Goal: Information Seeking & Learning: Learn about a topic

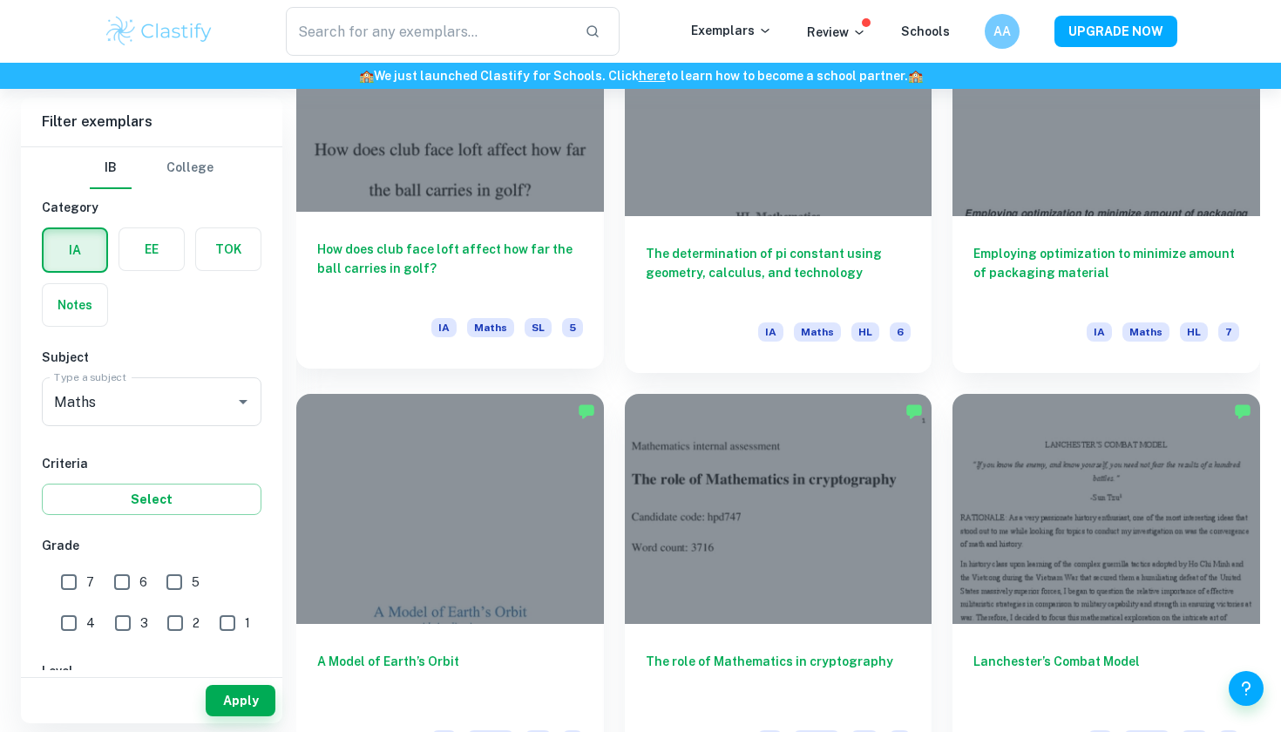
scroll to position [1859, 0]
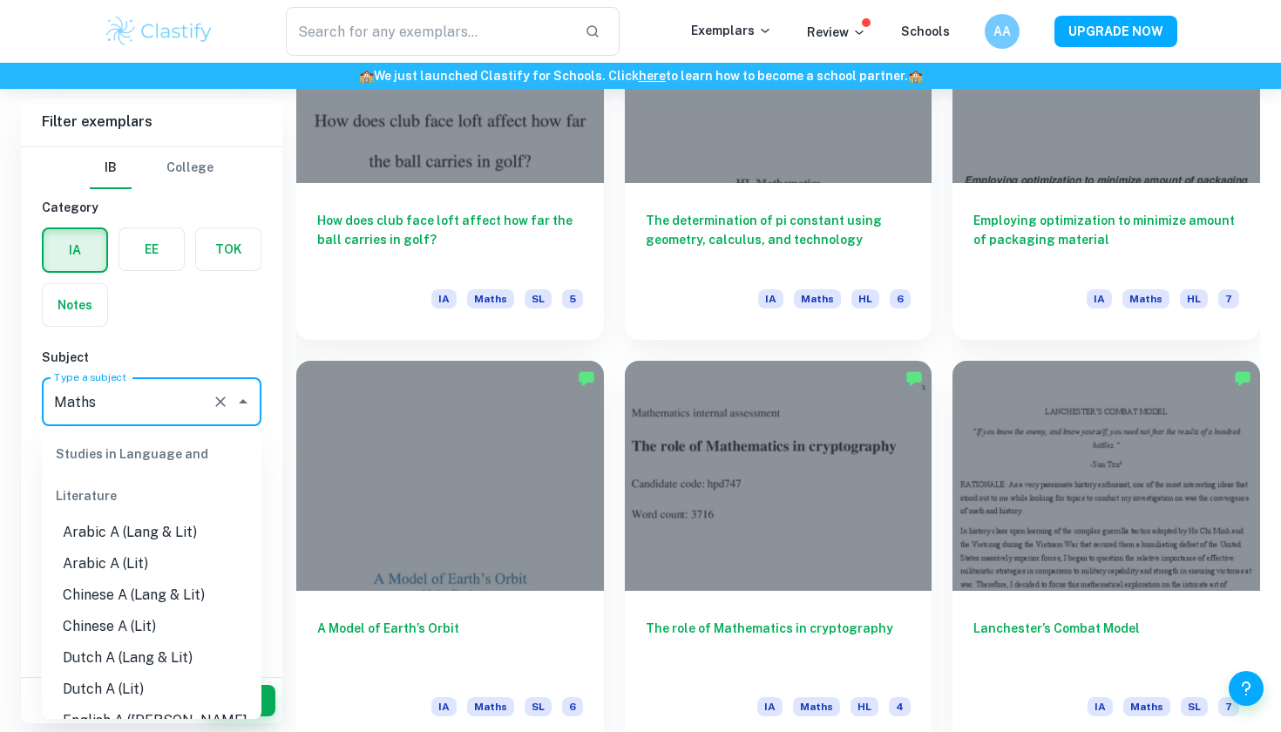
click at [155, 405] on input "Maths" at bounding box center [127, 401] width 155 height 33
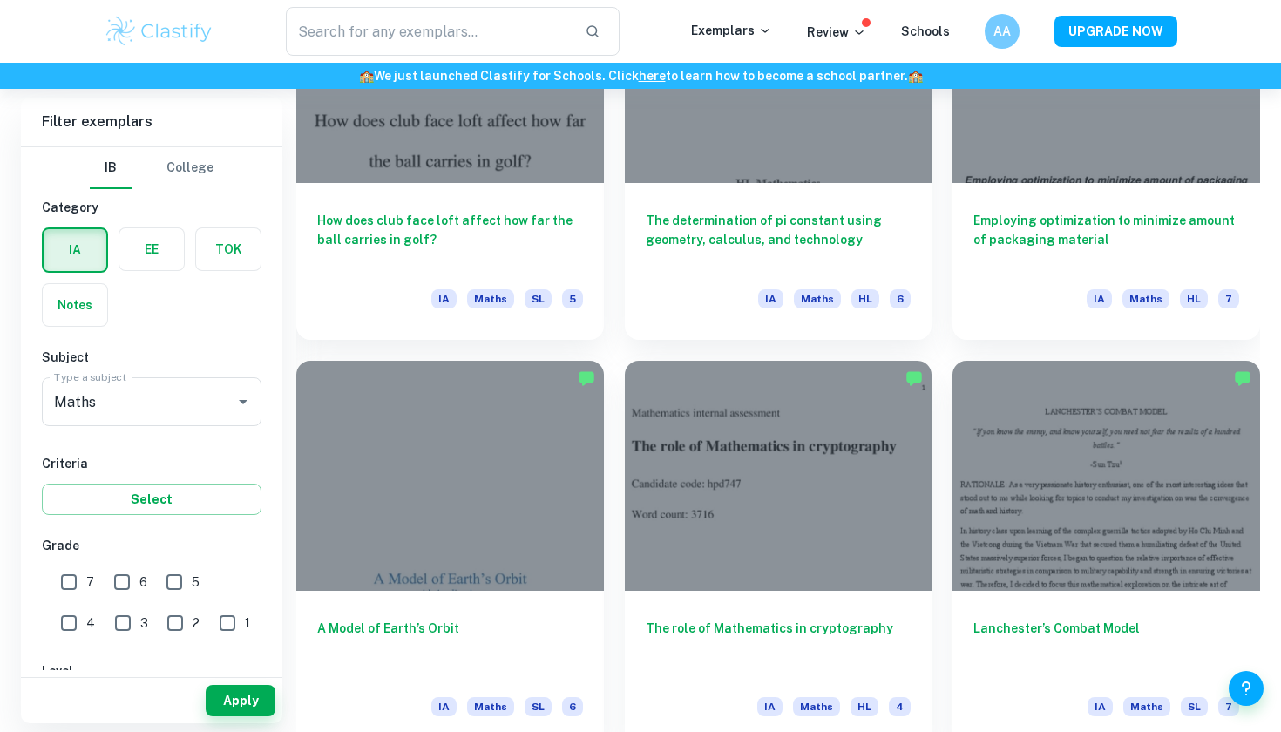
click at [173, 287] on div "IA EE TOK Notes" at bounding box center [146, 272] width 230 height 110
click at [69, 516] on input "7" at bounding box center [68, 581] width 35 height 35
checkbox input "true"
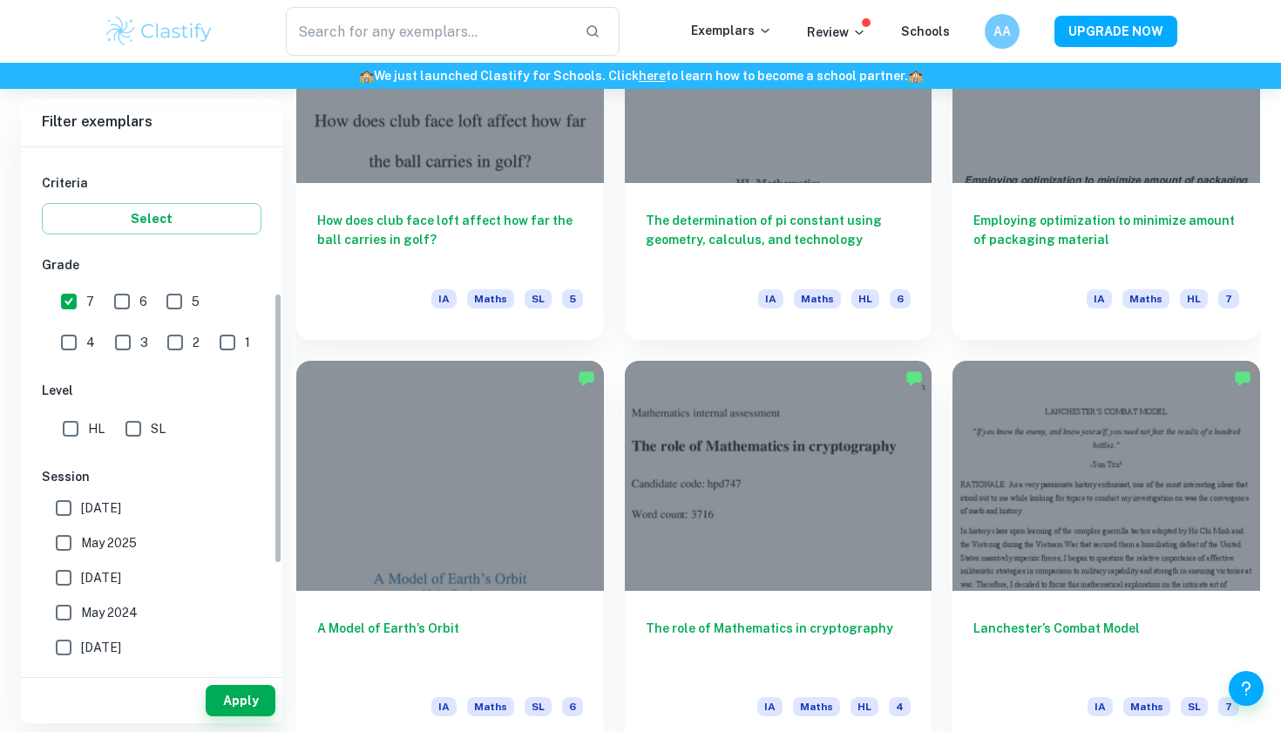
scroll to position [294, 0]
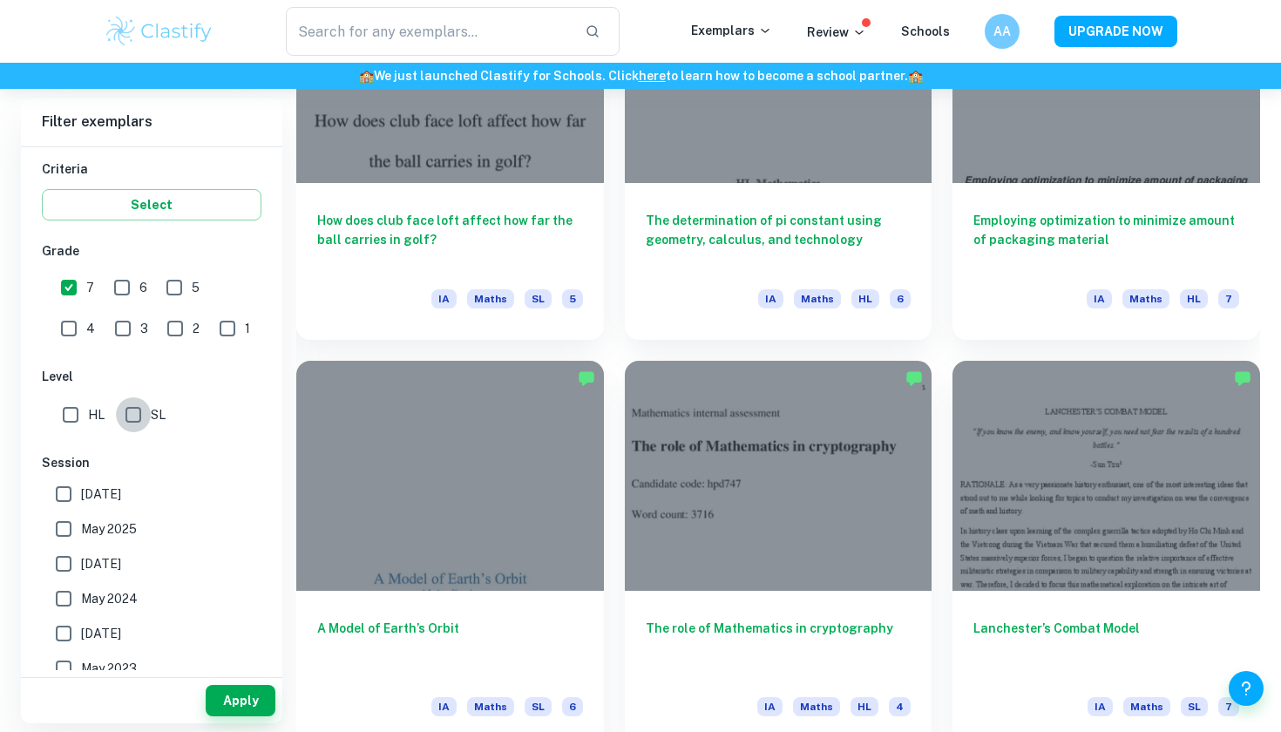
click at [131, 422] on input "SL" at bounding box center [133, 414] width 35 height 35
checkbox input "true"
click at [225, 516] on button "Apply" at bounding box center [241, 700] width 70 height 31
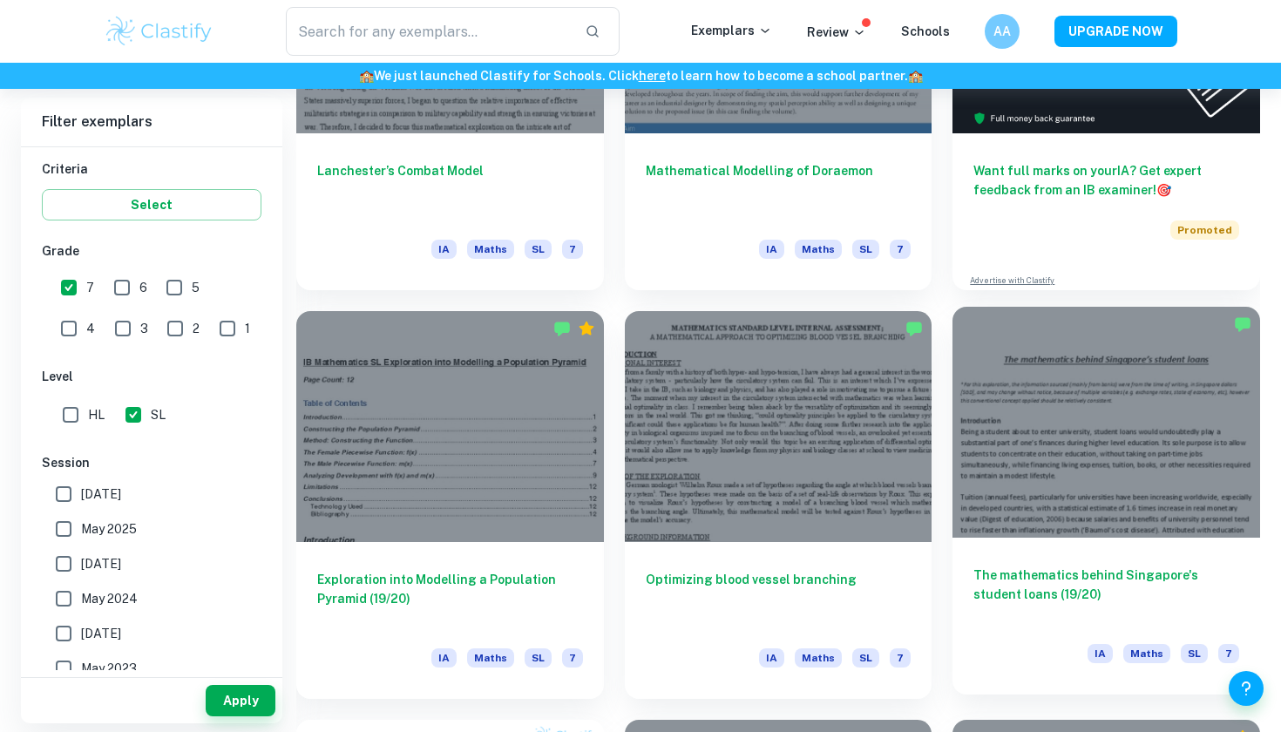
scroll to position [418, 0]
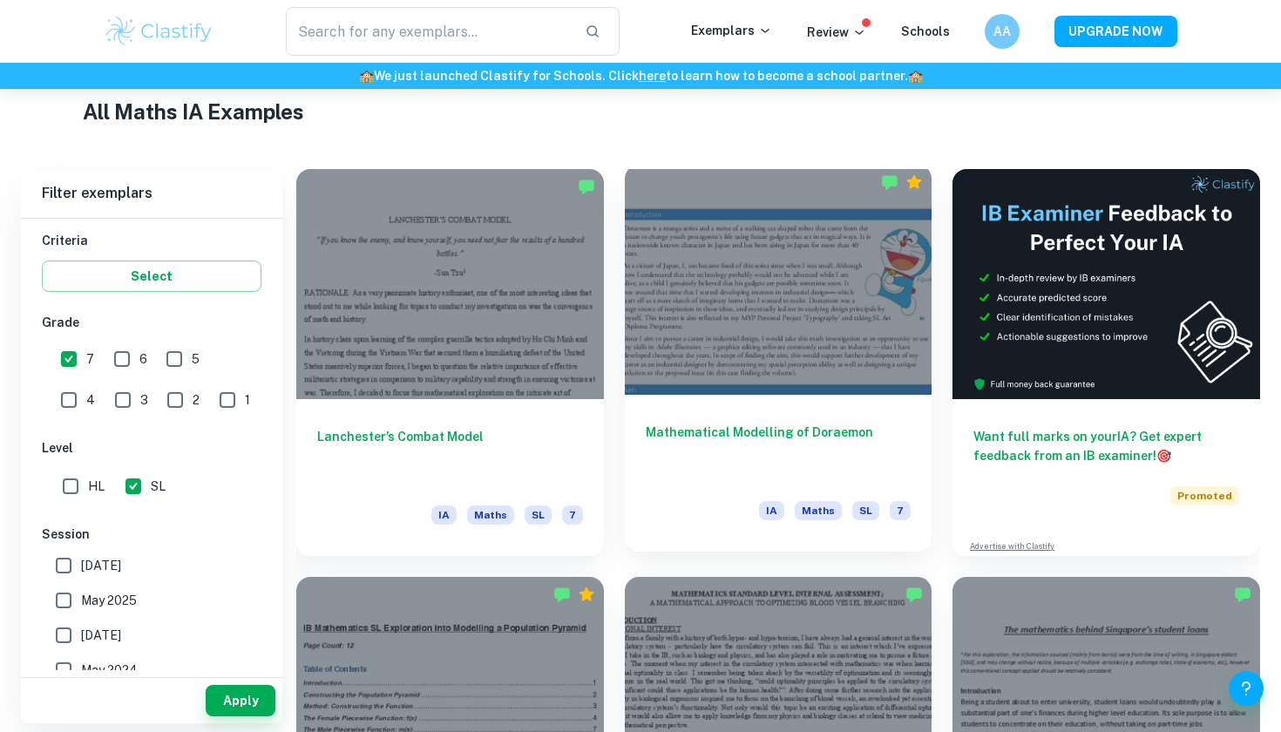
click at [858, 399] on div "Mathematical Modelling of Doraemon IA Maths SL 7" at bounding box center [778, 473] width 307 height 157
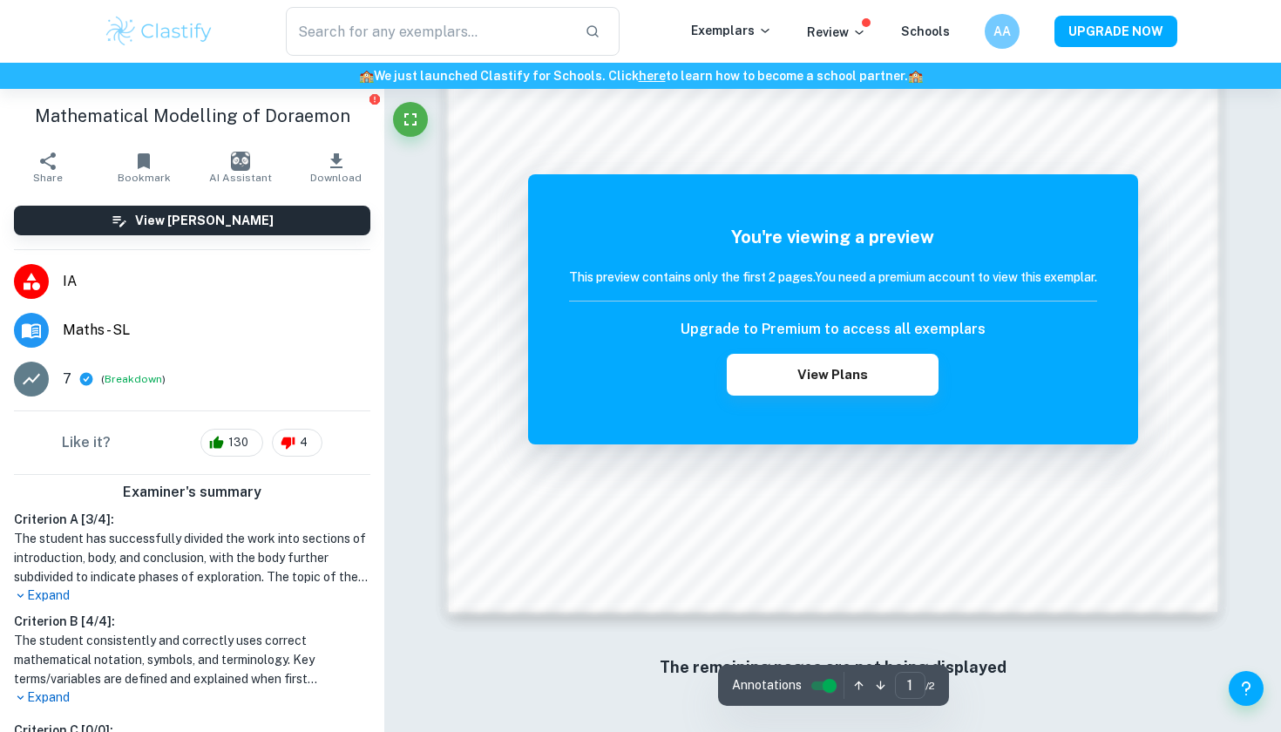
scroll to position [1676, 0]
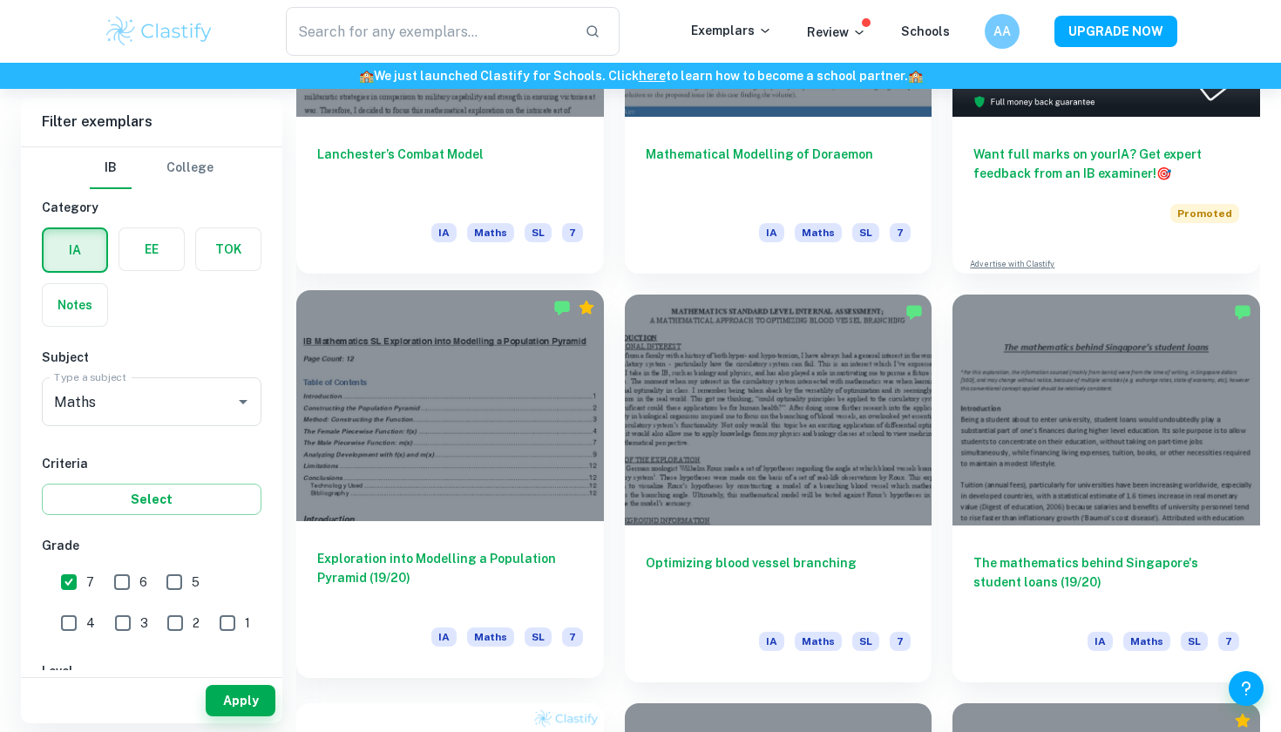
scroll to position [806, 0]
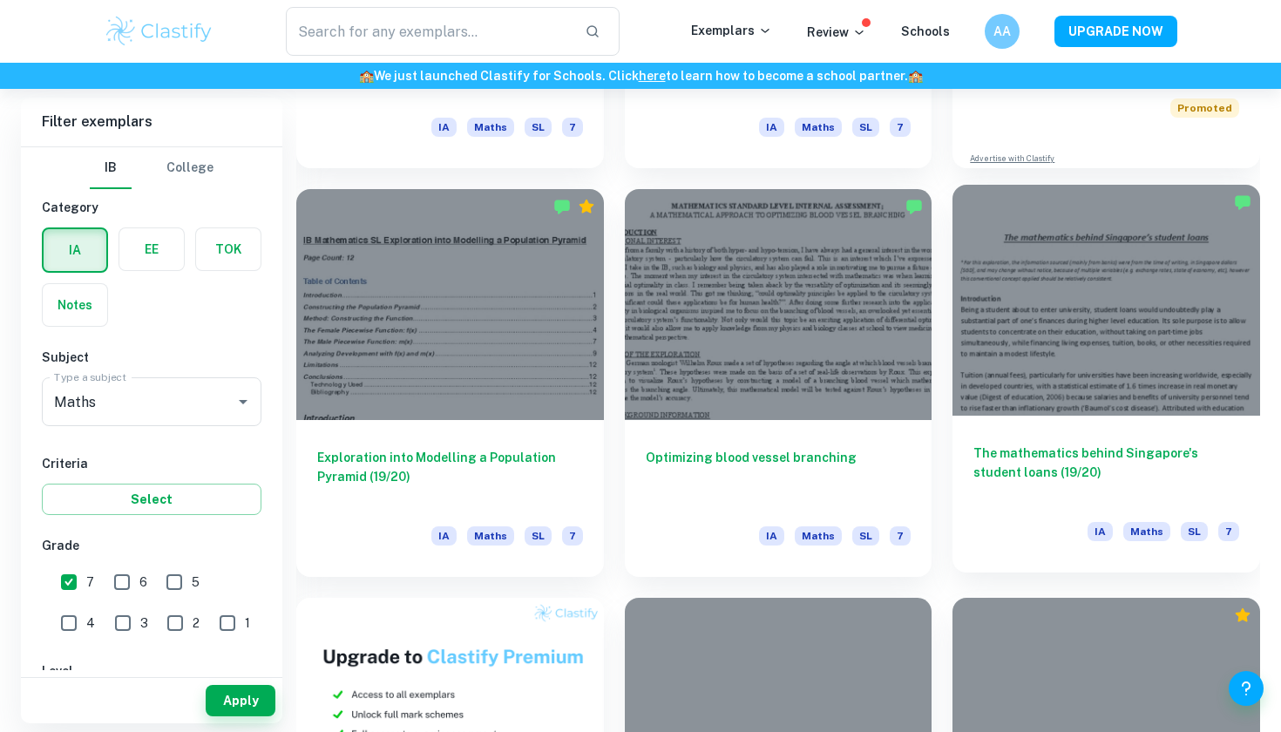
click at [984, 330] on div at bounding box center [1105, 300] width 307 height 230
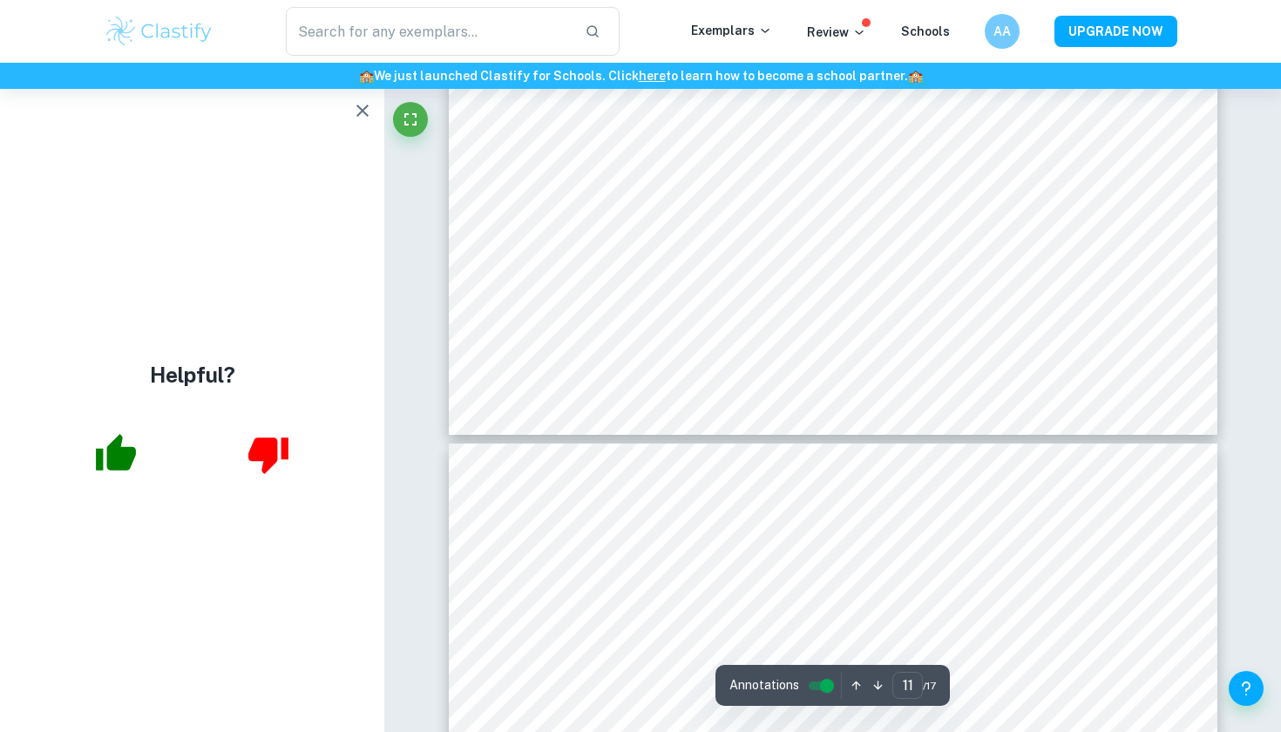
scroll to position [12085, 0]
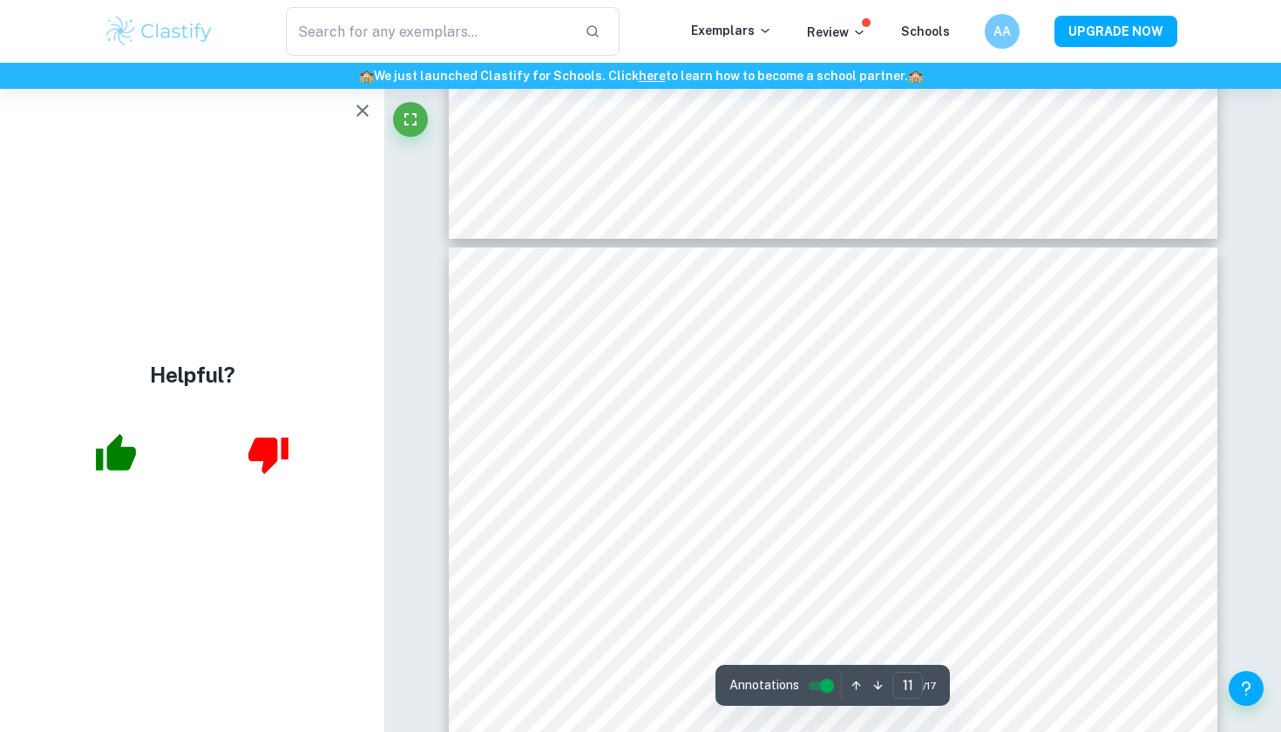
type input "10"
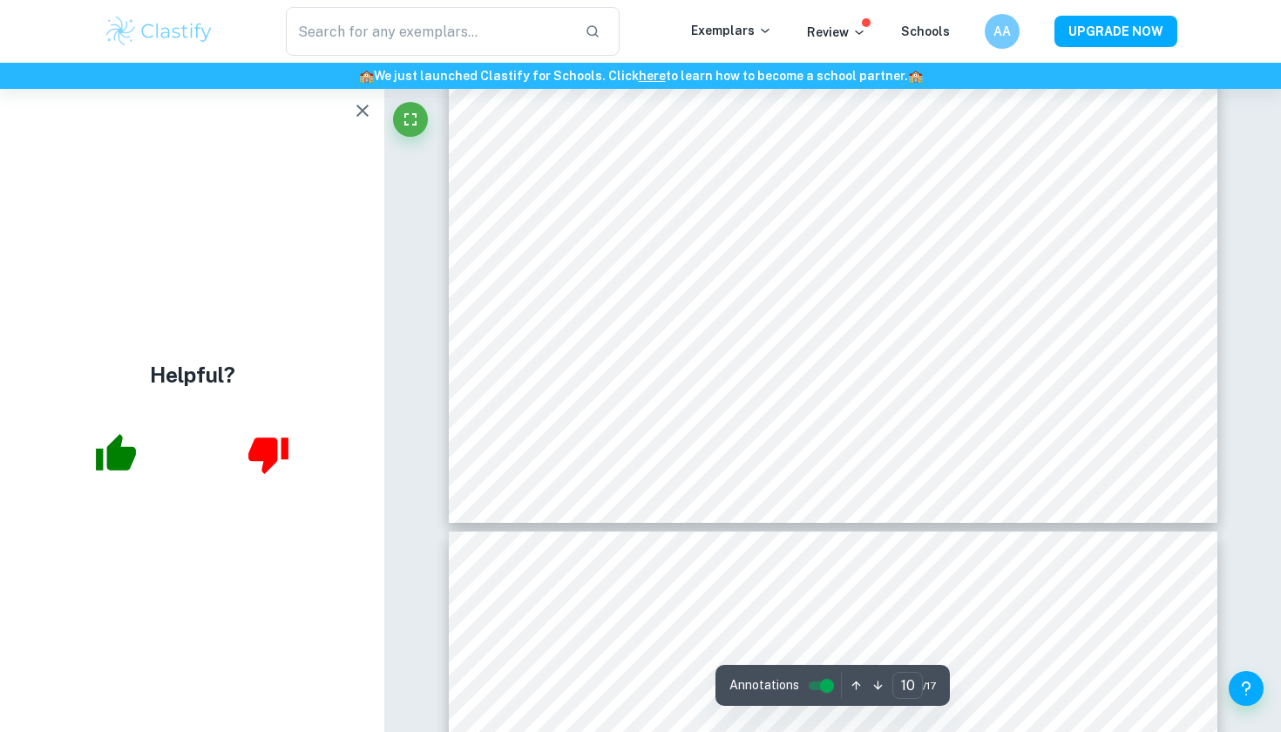
scroll to position [10904, 0]
